Goal: Task Accomplishment & Management: Manage account settings

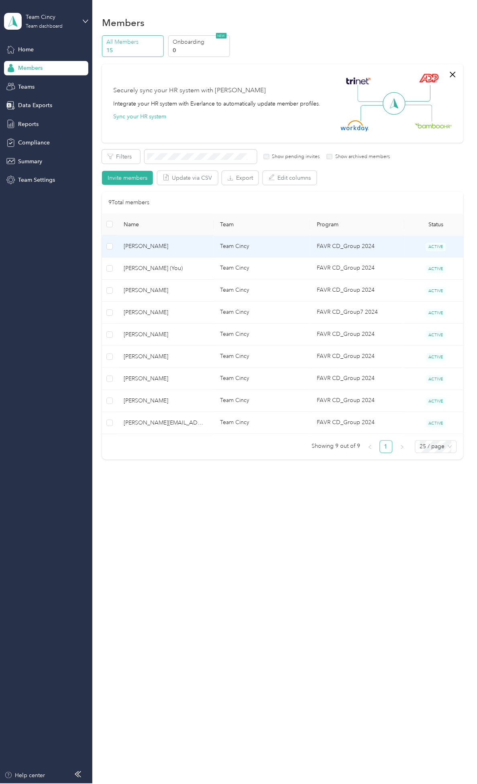
click at [161, 246] on span "[PERSON_NAME]" at bounding box center [166, 246] width 84 height 9
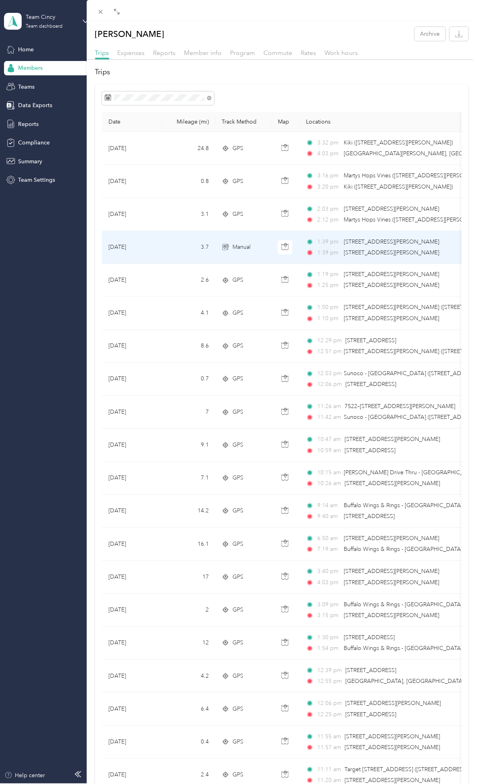
scroll to position [242, 0]
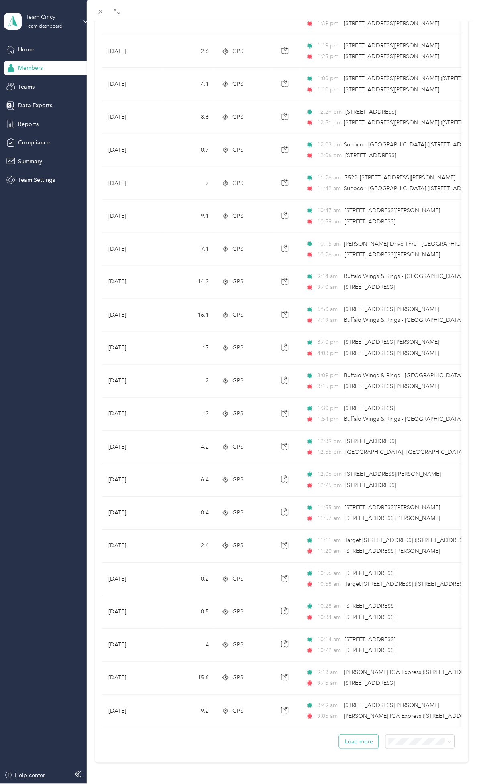
click at [351, 442] on button "Load more" at bounding box center [358, 742] width 39 height 14
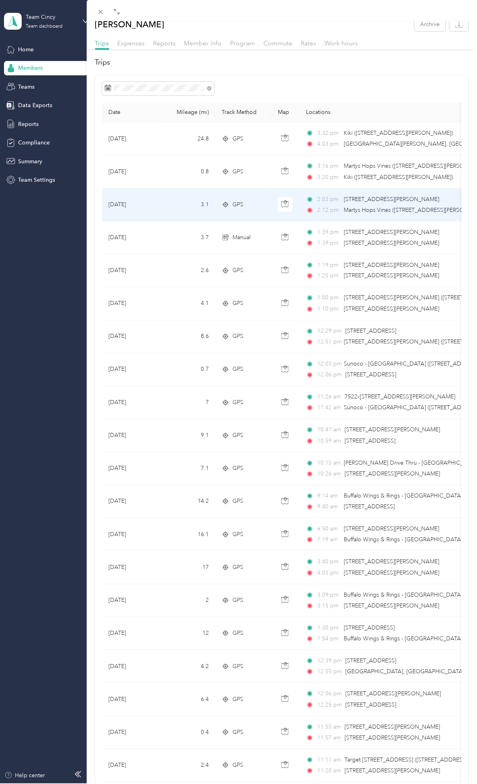
scroll to position [0, 0]
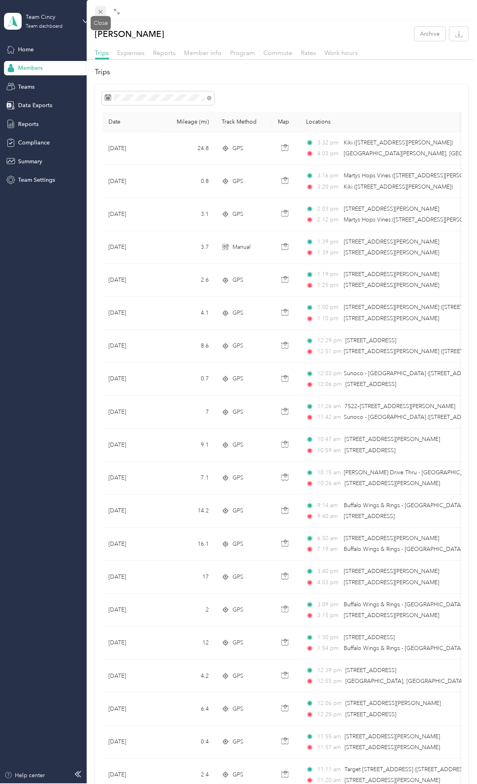
click at [99, 12] on icon at bounding box center [100, 11] width 7 height 7
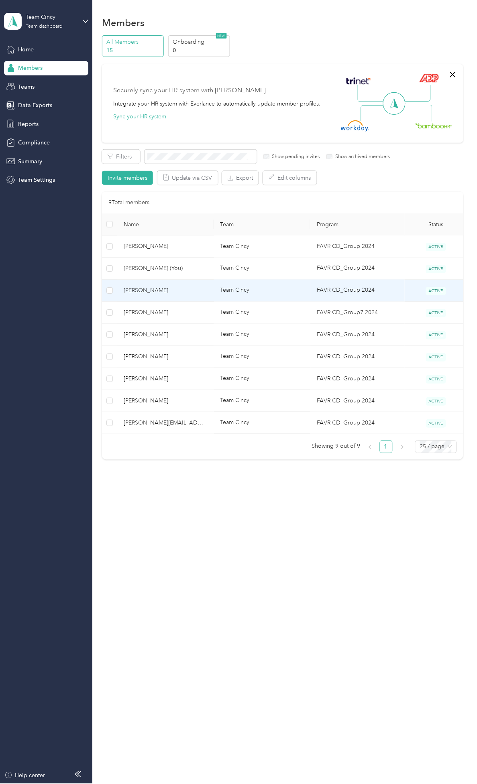
click at [156, 285] on td "[PERSON_NAME]" at bounding box center [165, 291] width 96 height 22
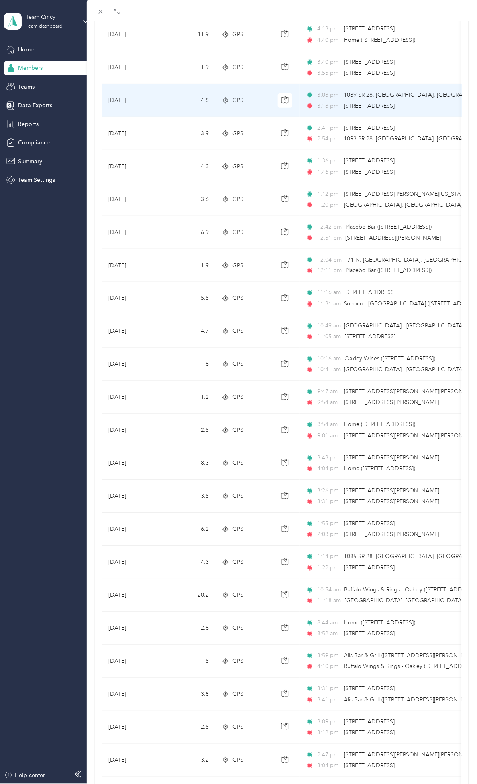
scroll to position [149, 0]
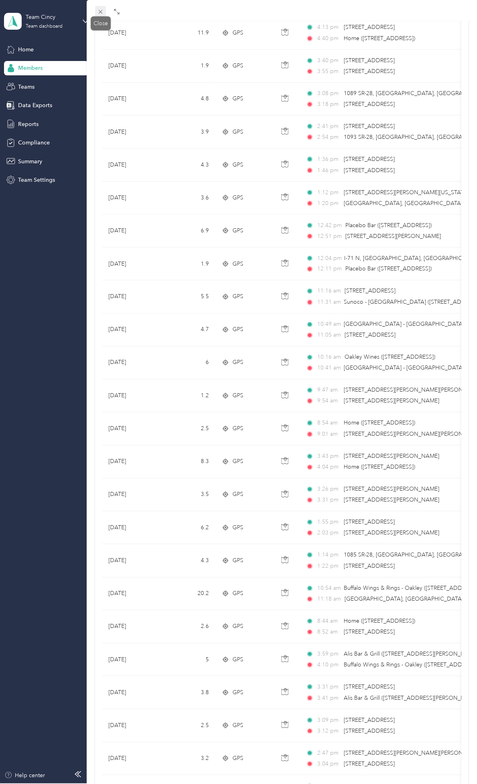
click at [101, 10] on icon at bounding box center [100, 11] width 7 height 7
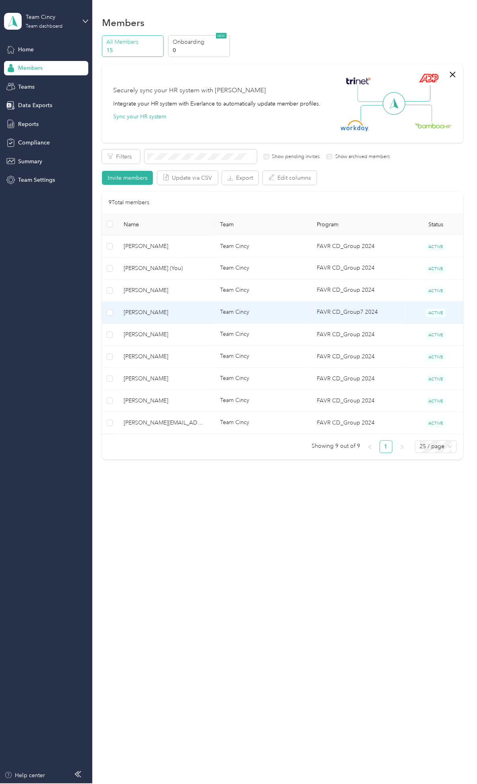
click at [161, 310] on span "[PERSON_NAME]" at bounding box center [166, 312] width 84 height 9
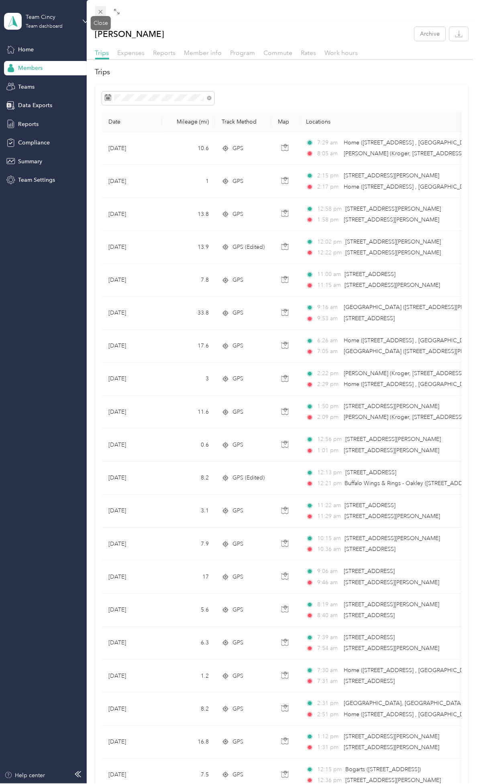
click at [101, 11] on icon at bounding box center [100, 12] width 4 height 4
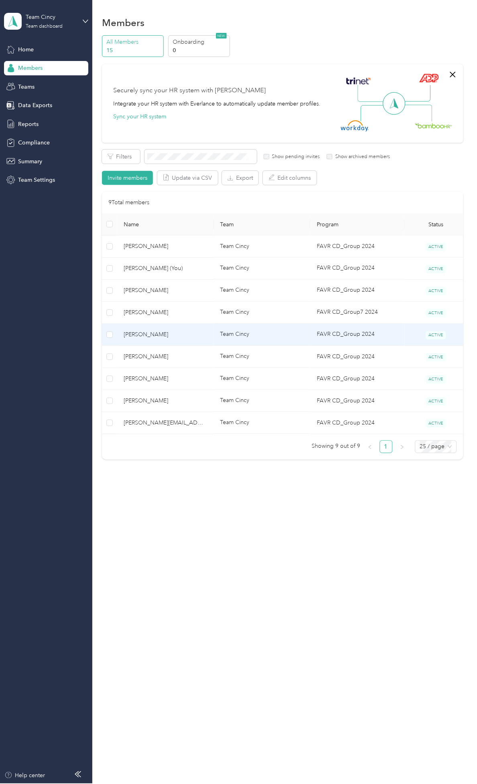
click at [164, 338] on span "[PERSON_NAME]" at bounding box center [166, 334] width 84 height 9
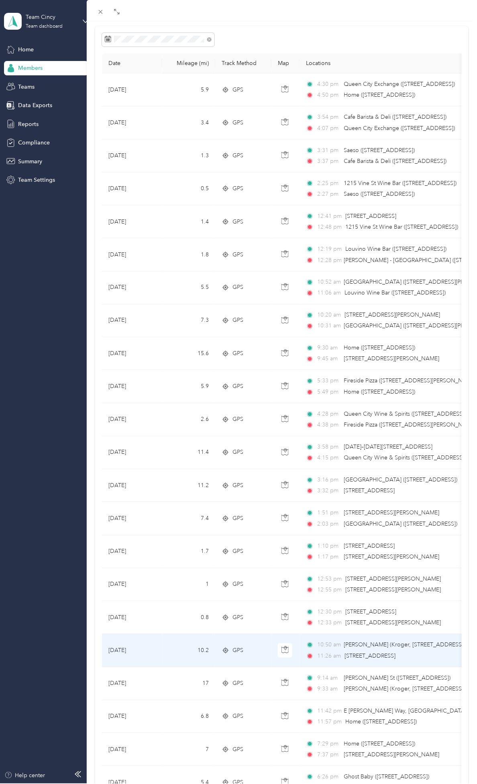
scroll to position [149, 0]
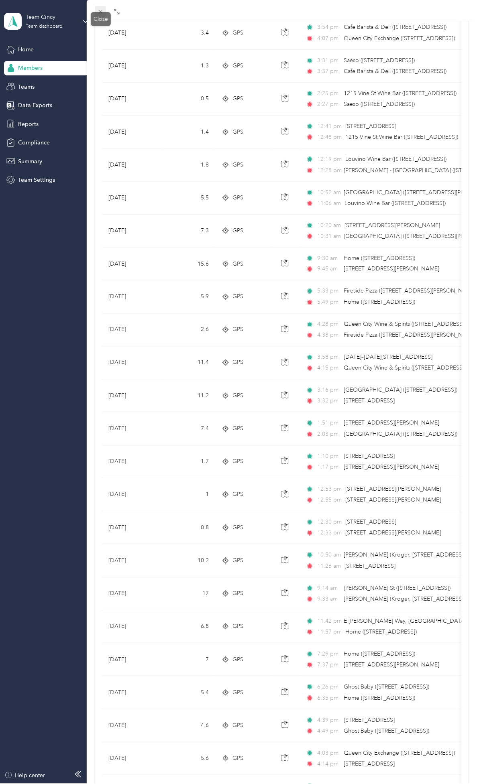
click at [105, 11] on span at bounding box center [100, 11] width 11 height 11
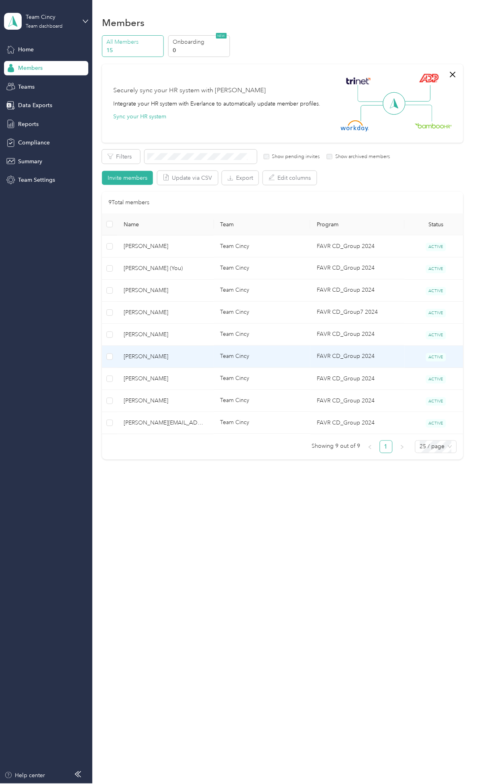
click at [174, 357] on span "[PERSON_NAME]" at bounding box center [166, 356] width 84 height 9
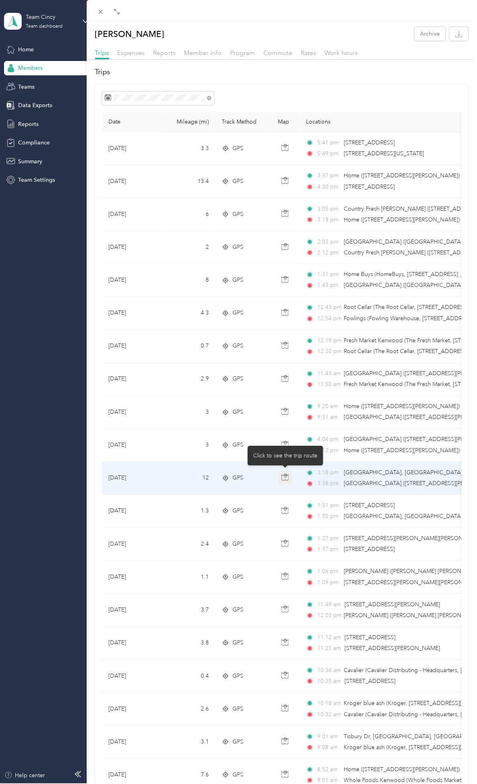
click at [283, 478] on icon "button" at bounding box center [284, 477] width 7 height 7
click at [339, 476] on span "3:18 pm" at bounding box center [329, 473] width 23 height 9
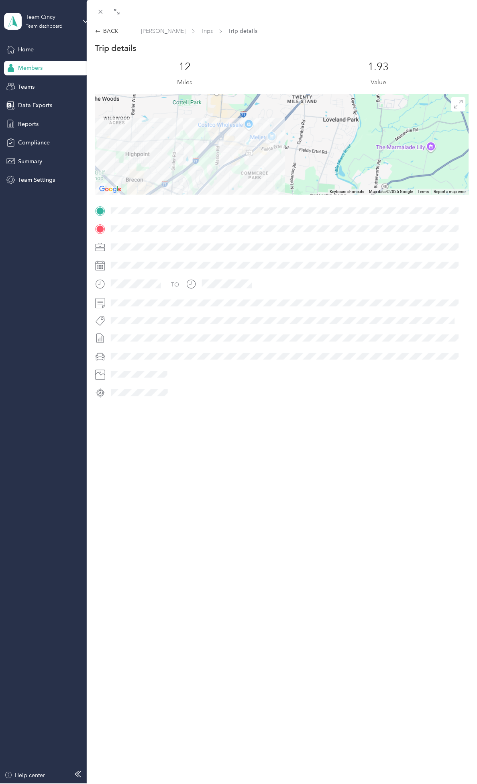
drag, startPoint x: 291, startPoint y: 118, endPoint x: 296, endPoint y: 197, distance: 79.7
click at [296, 197] on div "Trip details This trip cannot be edited because it is either under review, appr…" at bounding box center [282, 221] width 374 height 357
click at [105, 33] on div "BACK" at bounding box center [107, 31] width 24 height 8
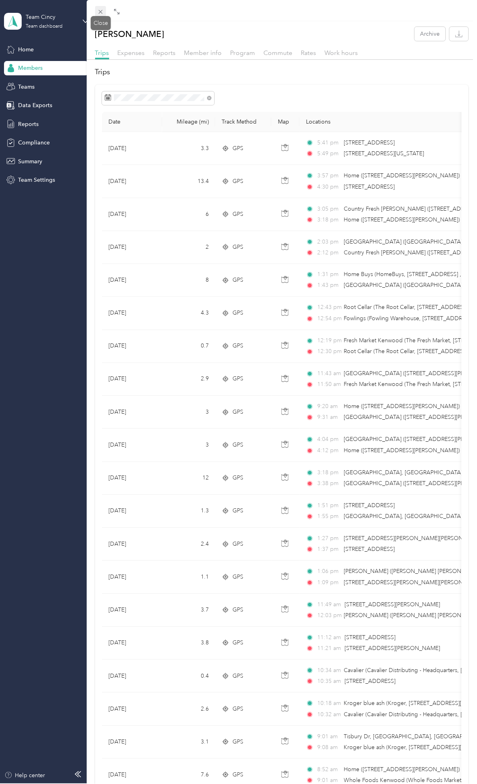
click at [99, 14] on icon at bounding box center [100, 11] width 7 height 7
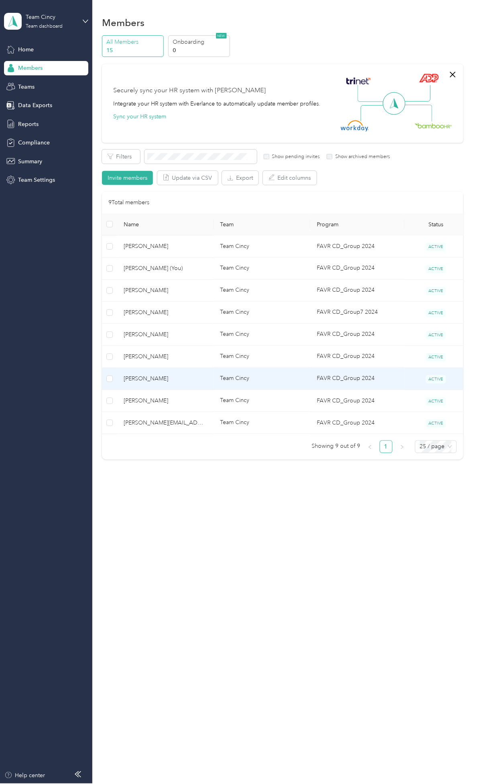
click at [174, 378] on span "[PERSON_NAME]" at bounding box center [166, 379] width 84 height 9
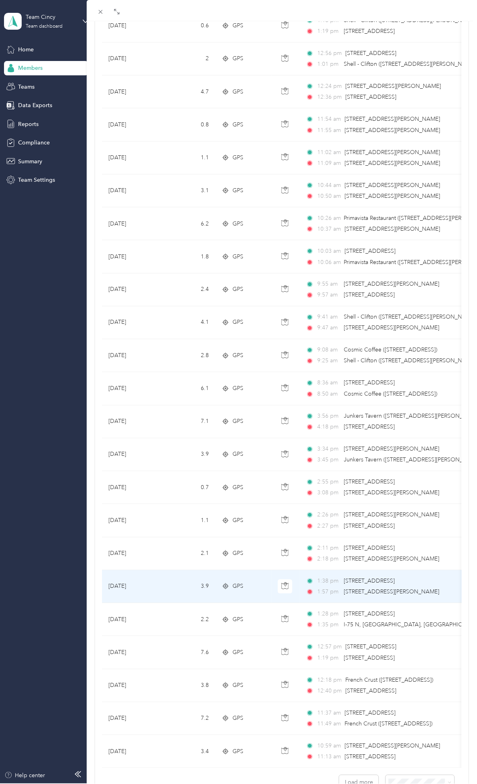
scroll to position [223, 0]
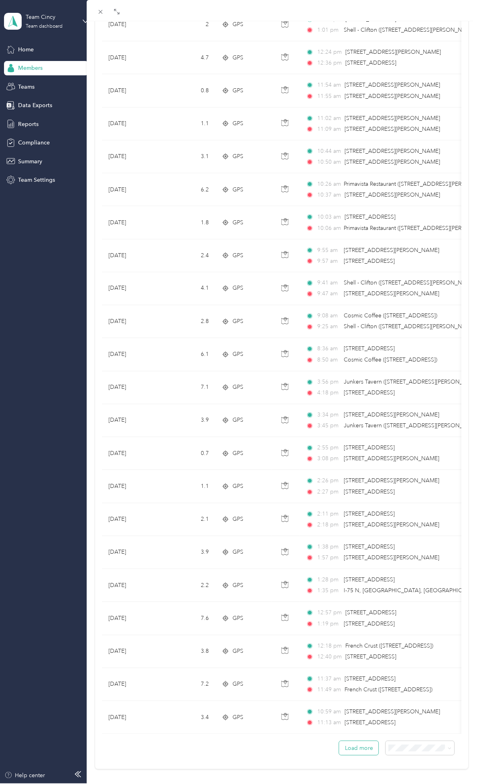
click at [368, 755] on button "Load more" at bounding box center [358, 749] width 39 height 14
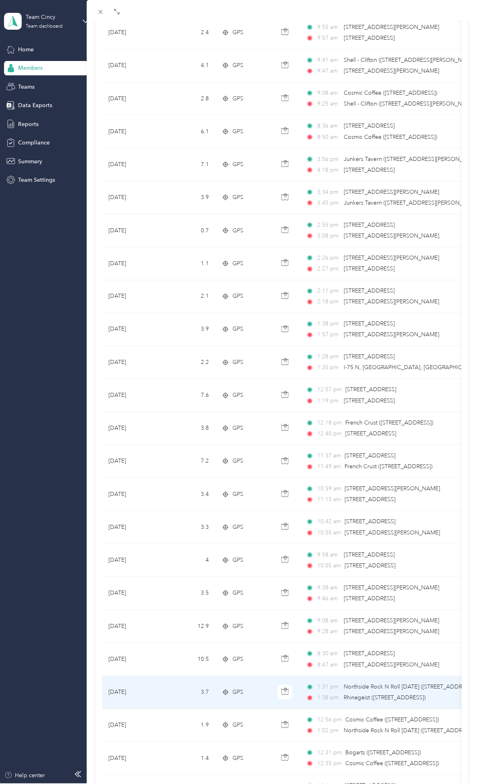
scroll to position [466, 0]
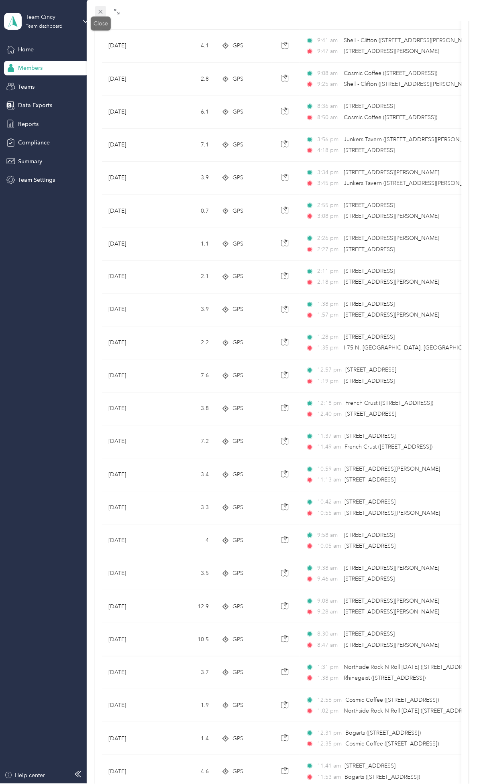
click at [100, 8] on icon at bounding box center [100, 11] width 7 height 7
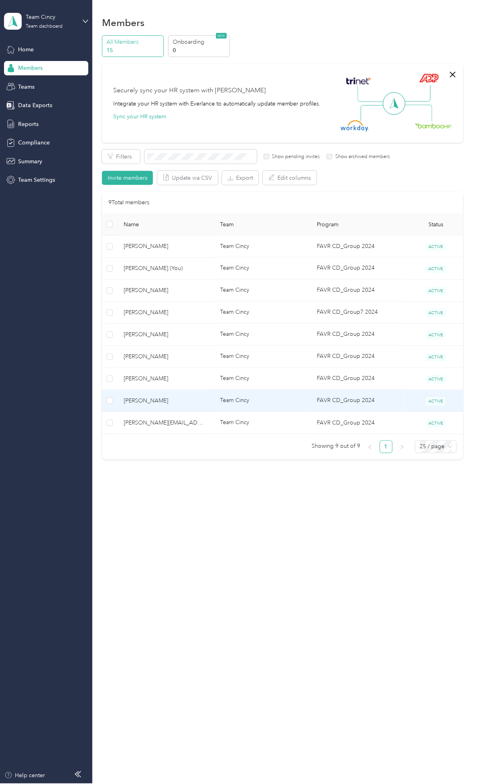
click at [170, 399] on span "[PERSON_NAME]" at bounding box center [166, 401] width 84 height 9
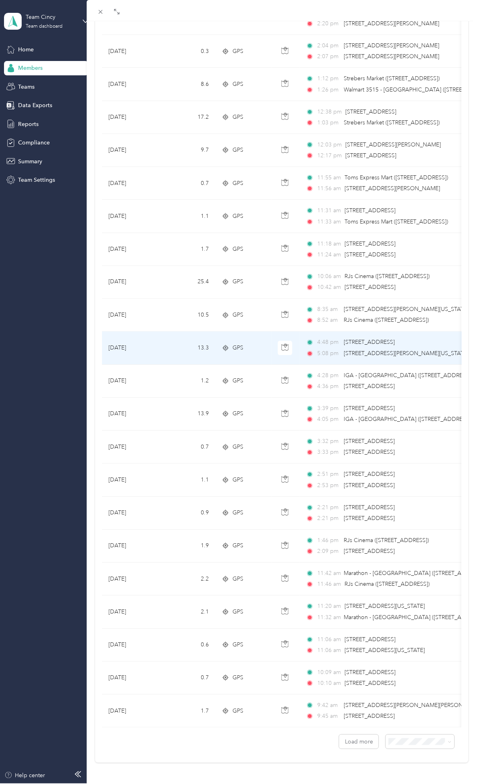
scroll to position [242, 0]
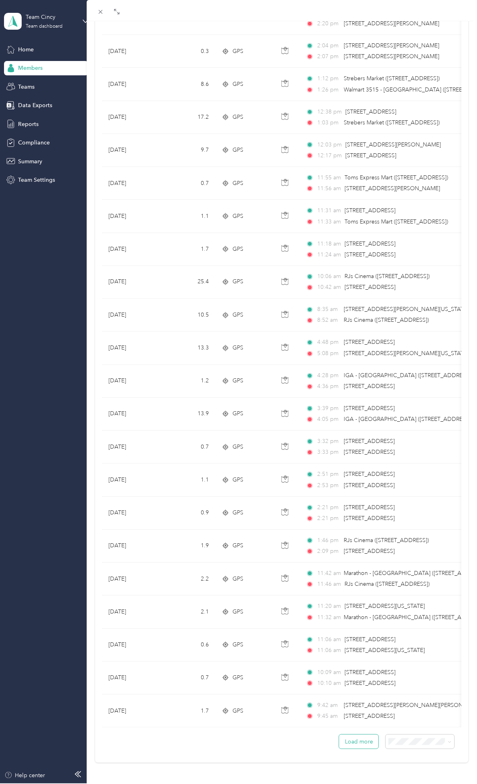
click at [356, 738] on button "Load more" at bounding box center [358, 742] width 39 height 14
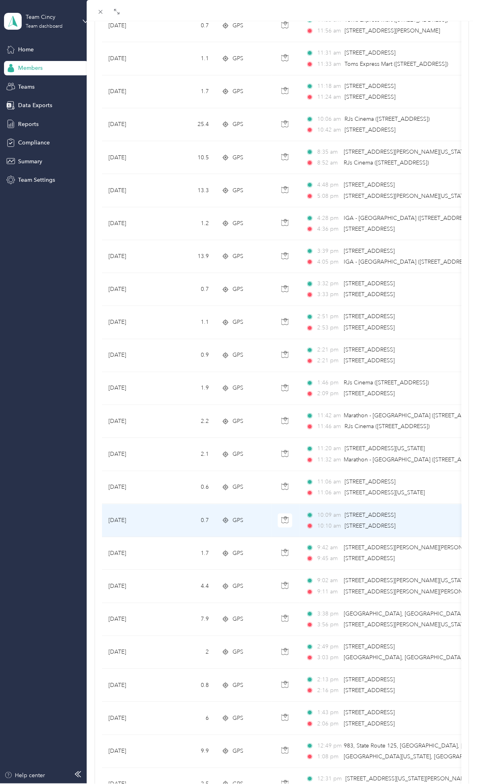
scroll to position [391, 0]
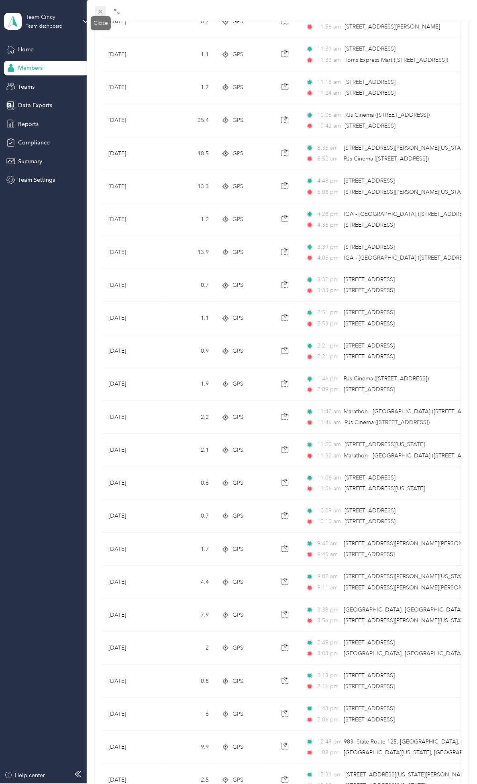
click at [100, 11] on icon at bounding box center [100, 12] width 4 height 4
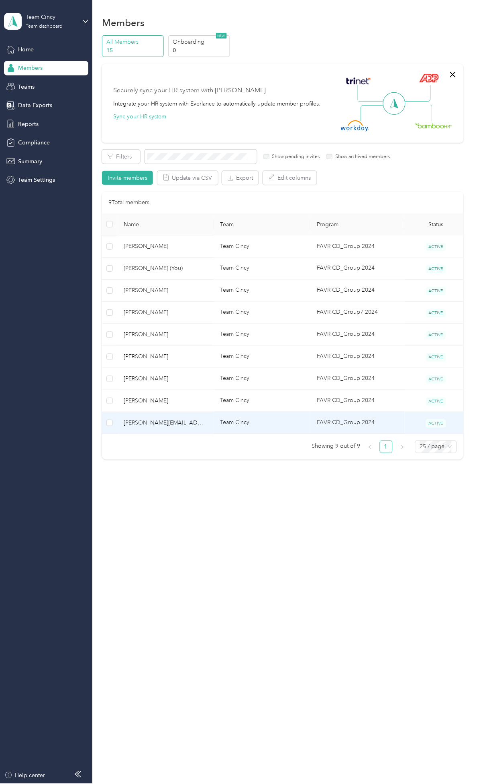
click at [168, 424] on span "[PERSON_NAME][EMAIL_ADDRESS][PERSON_NAME][DOMAIN_NAME]" at bounding box center [166, 423] width 84 height 9
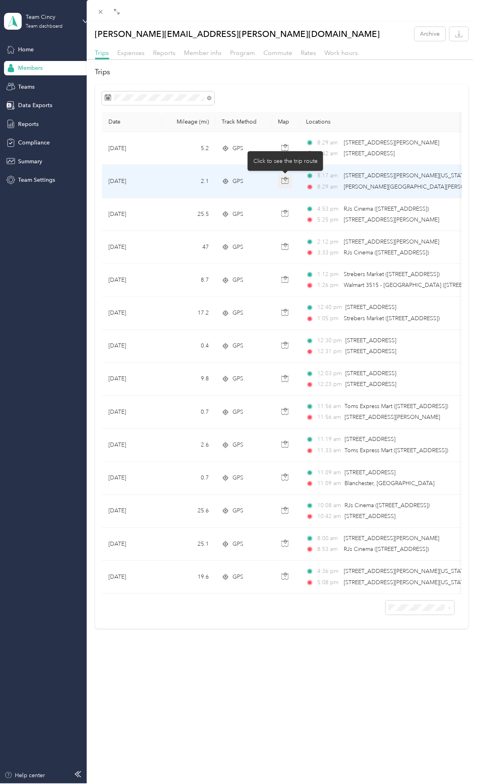
click at [287, 183] on icon "button" at bounding box center [284, 180] width 7 height 7
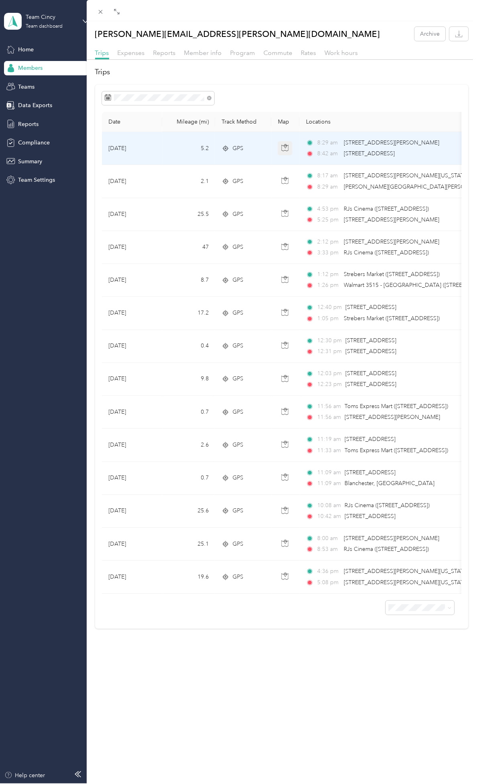
click at [286, 145] on icon "button" at bounding box center [284, 147] width 7 height 7
click at [287, 145] on icon "button" at bounding box center [284, 147] width 7 height 7
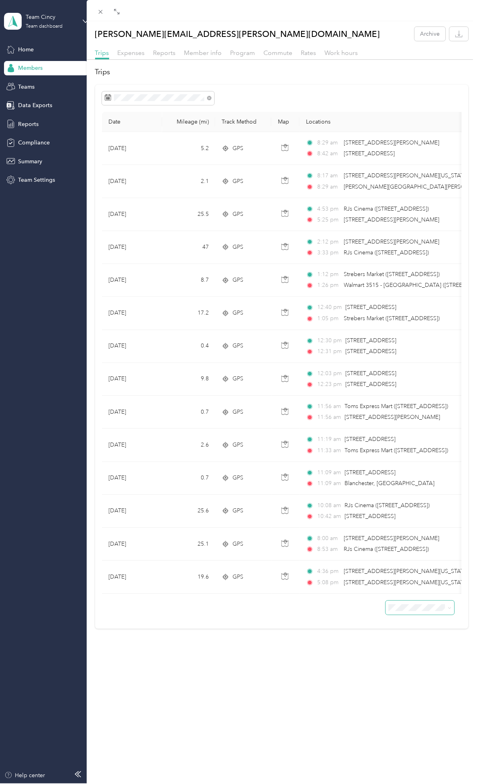
click at [390, 615] on span at bounding box center [420, 608] width 69 height 14
click at [100, 11] on icon at bounding box center [100, 12] width 4 height 4
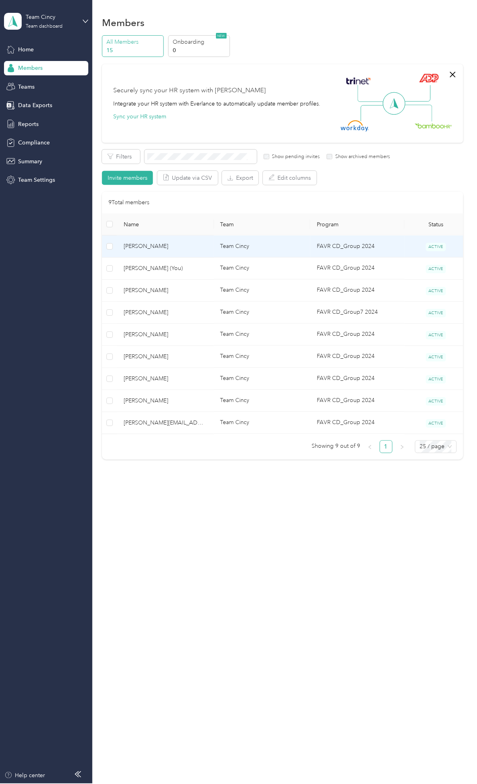
click at [167, 251] on td "[PERSON_NAME]" at bounding box center [165, 247] width 96 height 22
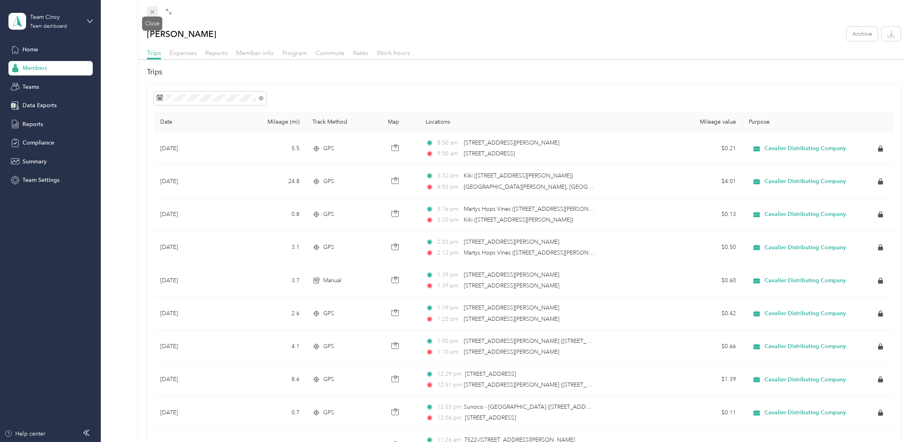
click at [154, 12] on icon at bounding box center [152, 11] width 7 height 7
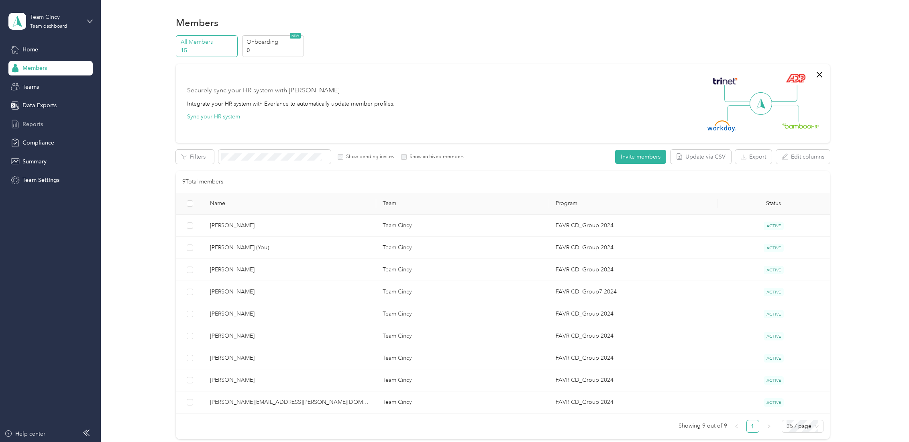
click at [40, 124] on span "Reports" at bounding box center [32, 124] width 20 height 8
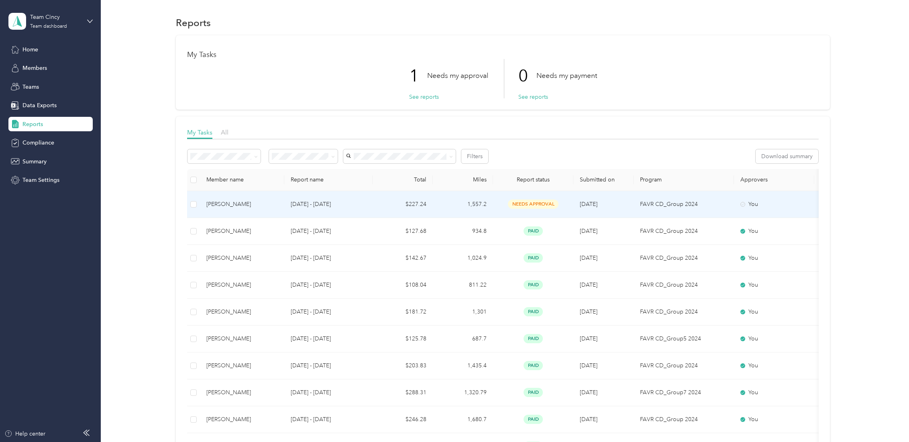
click at [384, 204] on td "$227.24" at bounding box center [403, 204] width 60 height 27
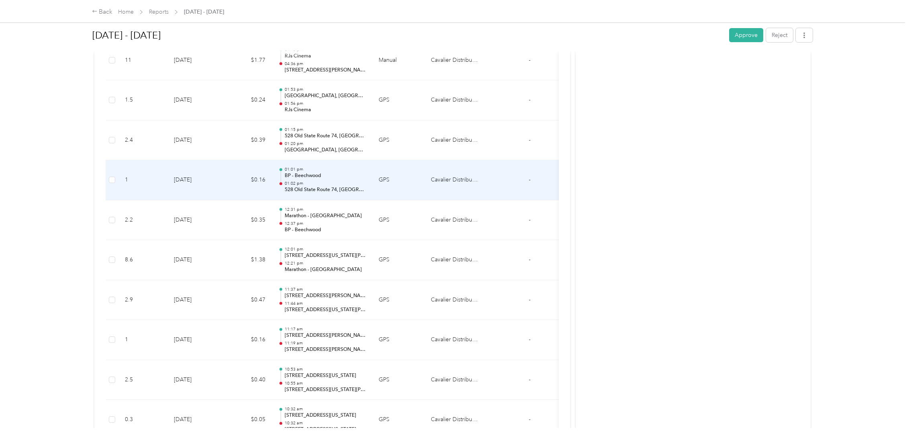
scroll to position [5130, 0]
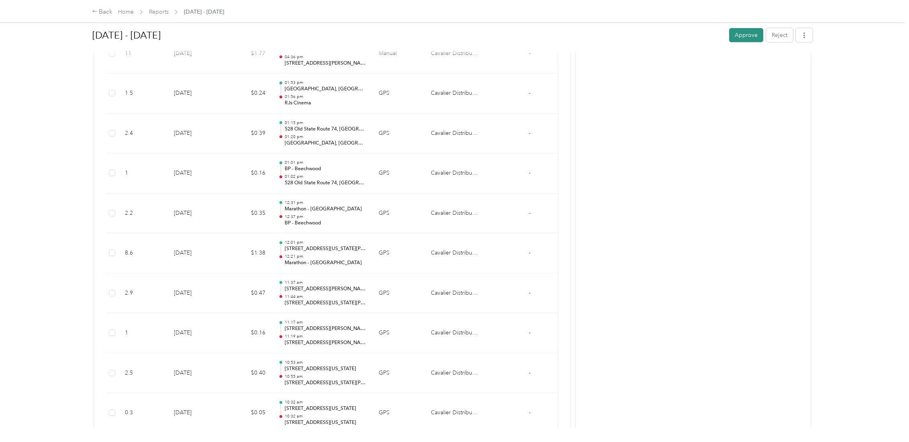
click at [477, 39] on button "Approve" at bounding box center [746, 35] width 34 height 14
click at [104, 11] on div "Back" at bounding box center [102, 12] width 21 height 10
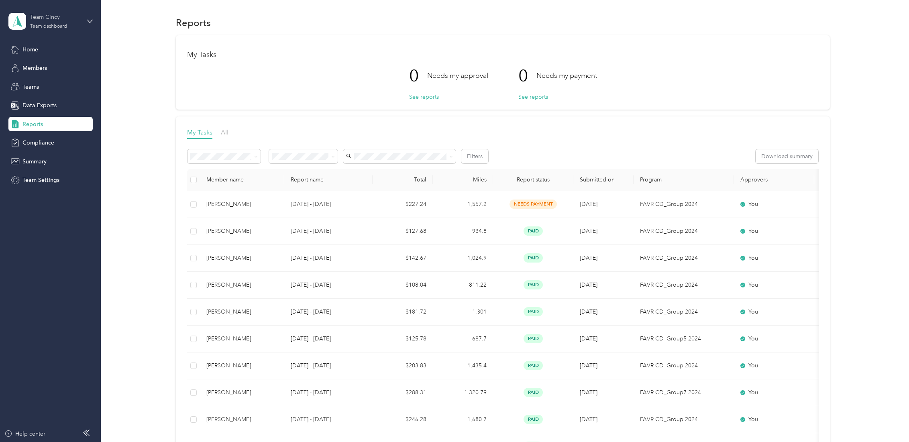
click at [64, 21] on div "Team Cincy" at bounding box center [55, 17] width 50 height 8
click at [123, 18] on div "Reports" at bounding box center [503, 22] width 784 height 17
click at [71, 22] on div "Team Cincy Team dashboard" at bounding box center [55, 21] width 50 height 16
click at [53, 83] on div "Personal dashboard" at bounding box center [40, 83] width 51 height 8
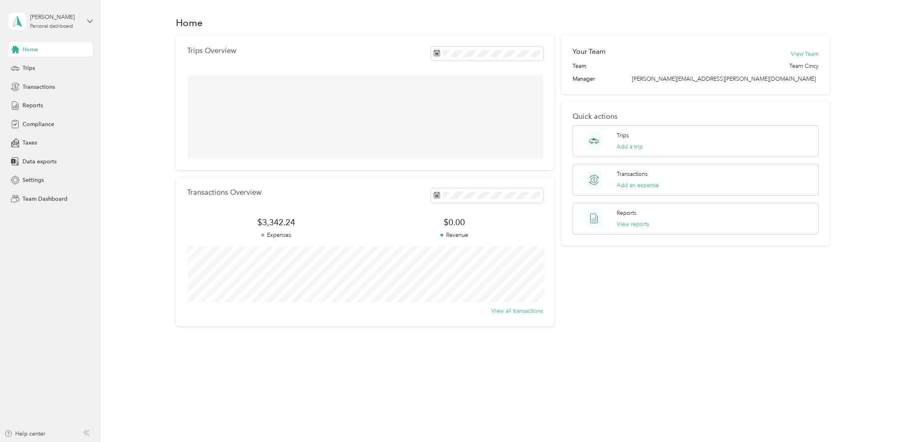
click at [40, 114] on div "Home Trips Transactions Reports Compliance Taxes Data exports Settings Team Das…" at bounding box center [50, 124] width 84 height 164
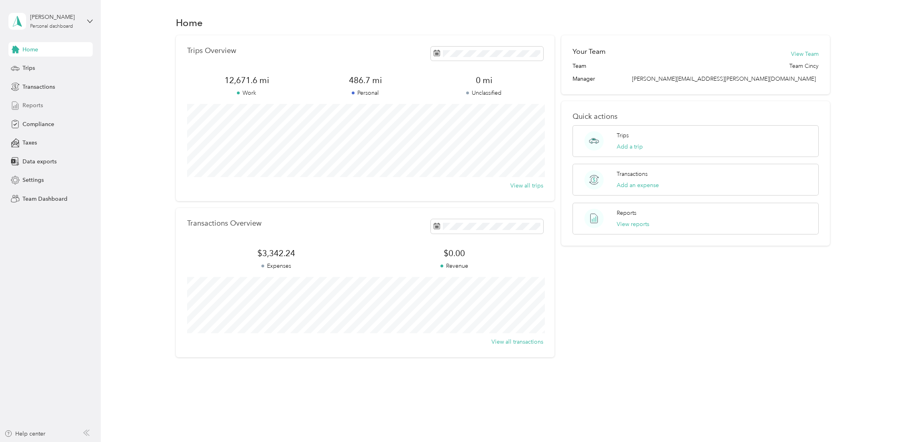
click at [40, 108] on span "Reports" at bounding box center [32, 105] width 20 height 8
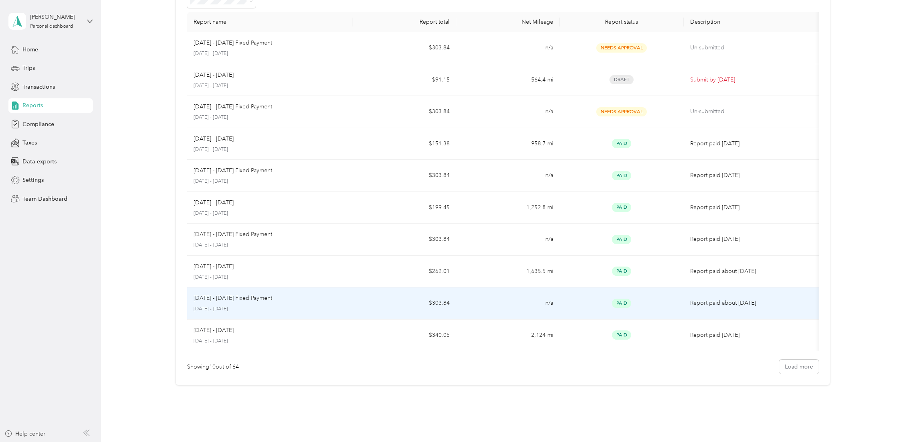
scroll to position [77, 0]
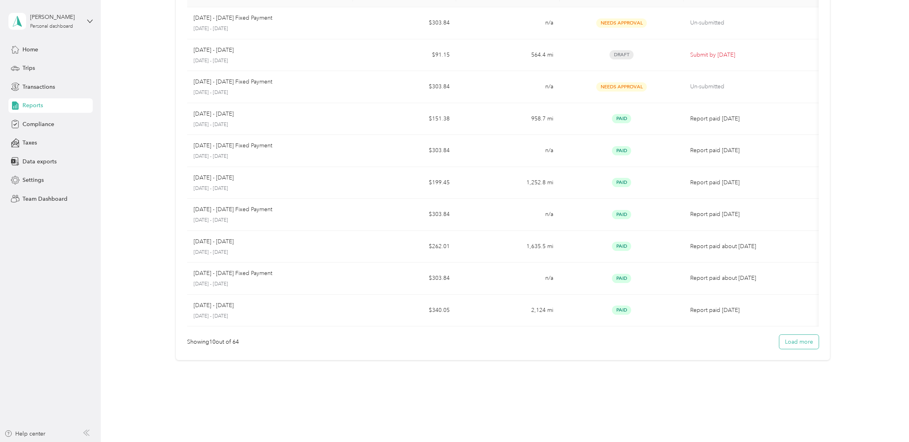
click at [477, 340] on button "Load more" at bounding box center [798, 342] width 39 height 14
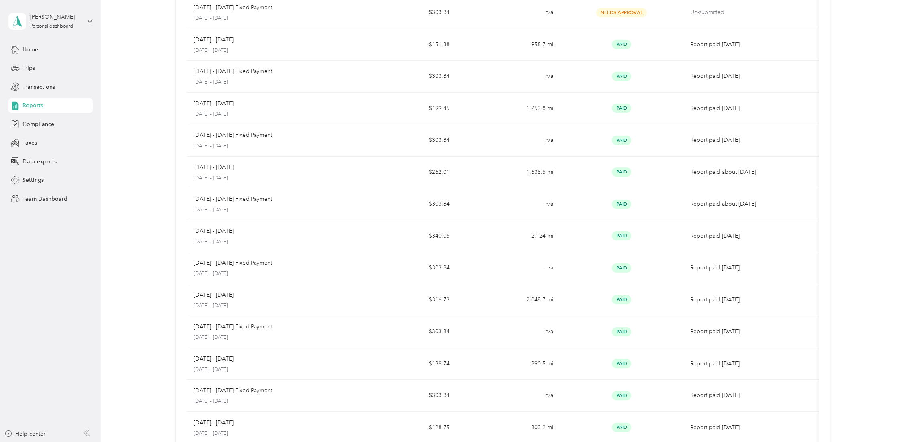
scroll to position [0, 0]
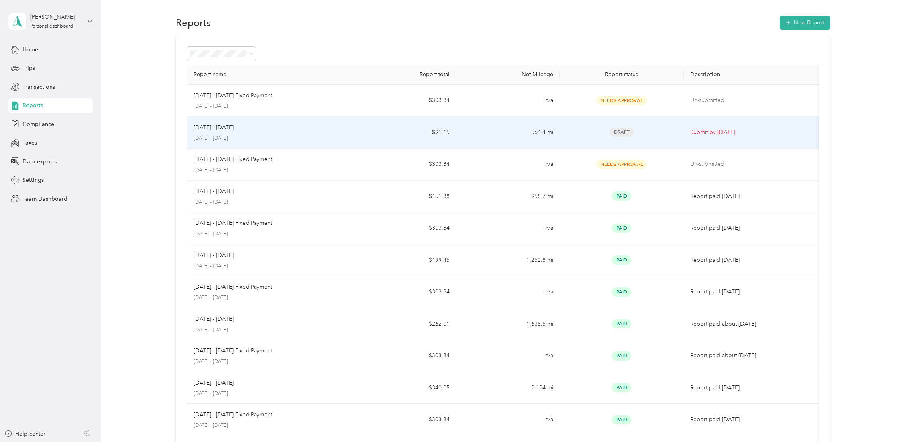
click at [443, 139] on td "$91.15" at bounding box center [405, 133] width 104 height 32
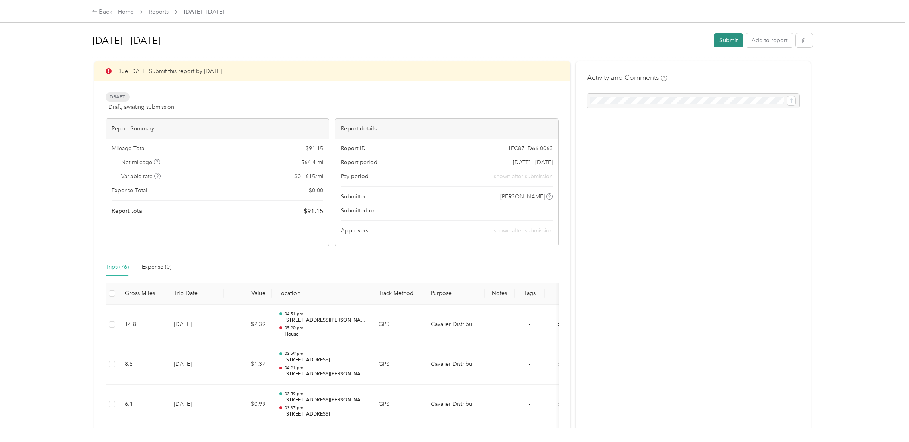
click at [477, 43] on button "Submit" at bounding box center [728, 40] width 29 height 14
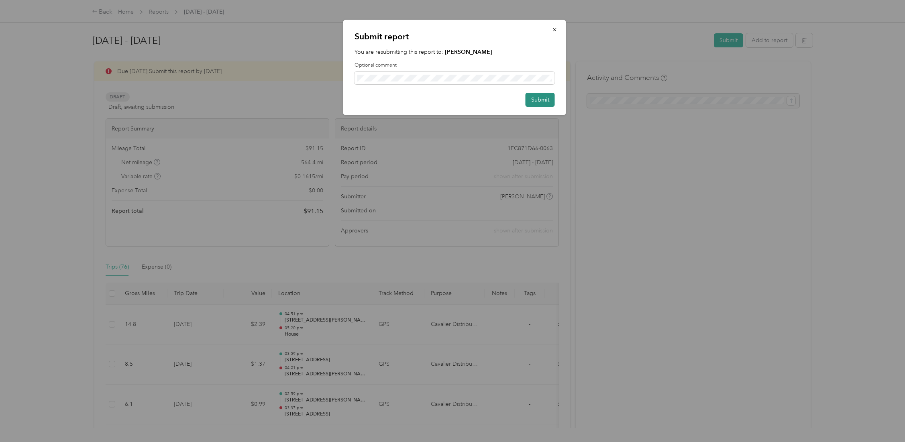
click at [477, 96] on button "Submit" at bounding box center [540, 100] width 29 height 14
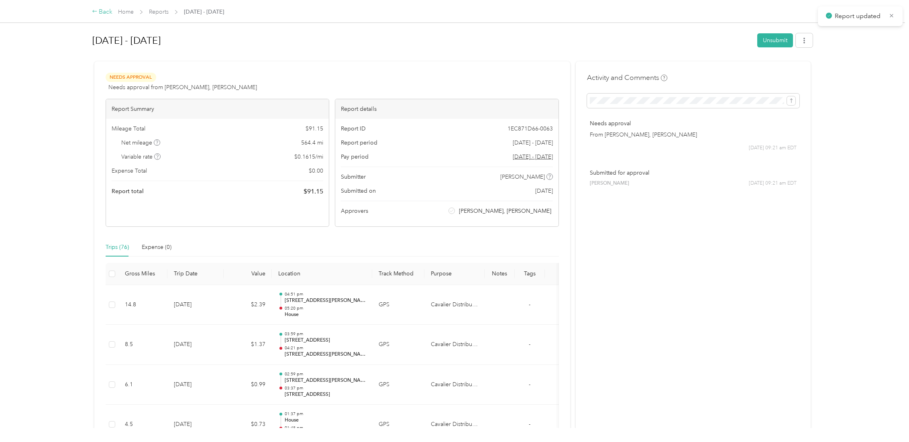
click at [104, 12] on div "Back" at bounding box center [102, 12] width 21 height 10
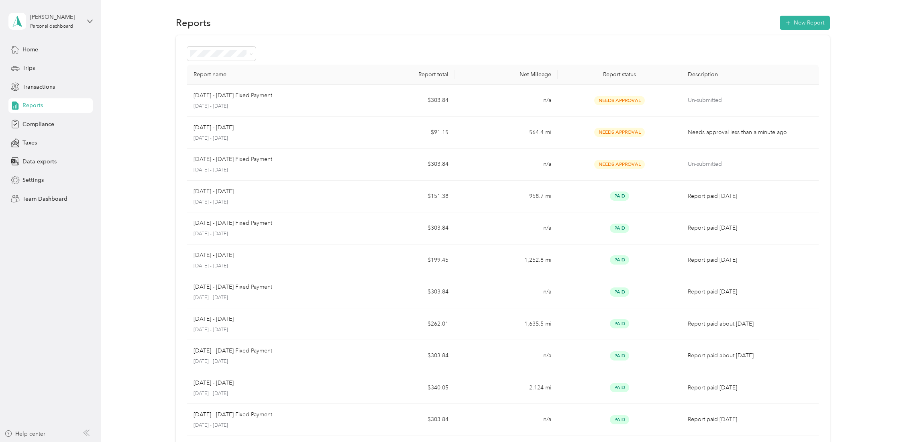
click at [93, 20] on aside "[PERSON_NAME] Personal dashboard Home Trips Transactions Reports Compliance Tax…" at bounding box center [50, 221] width 101 height 442
click at [89, 21] on icon at bounding box center [90, 21] width 6 height 6
click at [62, 70] on div "Team dashboard" at bounding box center [138, 66] width 249 height 14
